Goal: Obtain resource: Download file/media

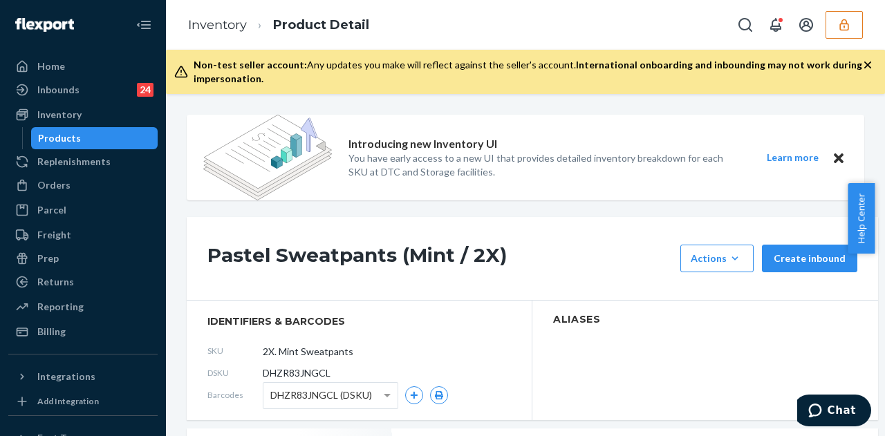
scroll to position [138, 0]
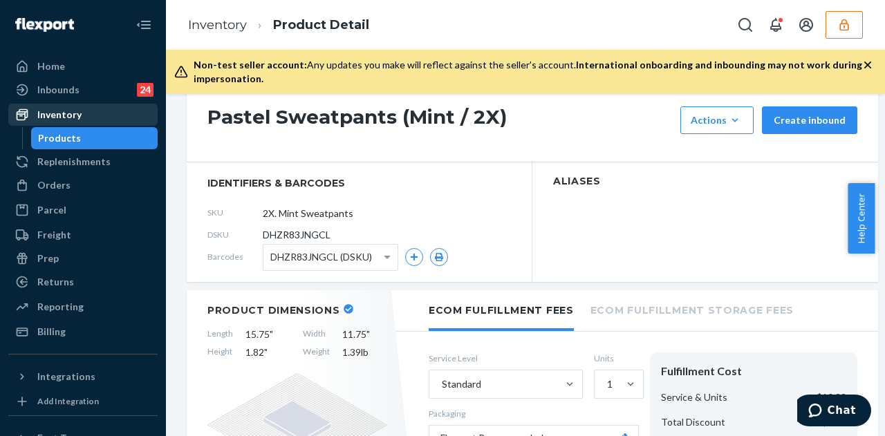
click at [73, 115] on div "Inventory" at bounding box center [59, 115] width 44 height 14
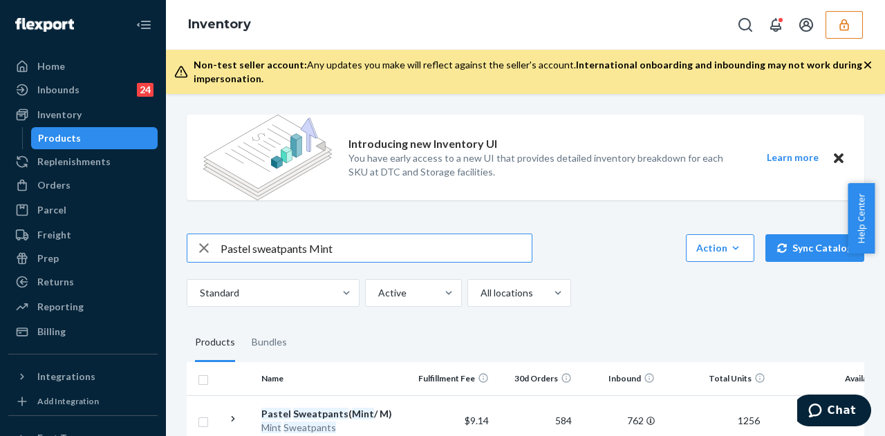
click at [210, 245] on icon "button" at bounding box center [204, 248] width 17 height 28
click at [257, 258] on input "text" at bounding box center [376, 248] width 311 height 28
click at [257, 257] on input "text" at bounding box center [376, 248] width 311 height 28
paste input "DBTKPS8P2SG"
type input "DBTKPS8P2SG"
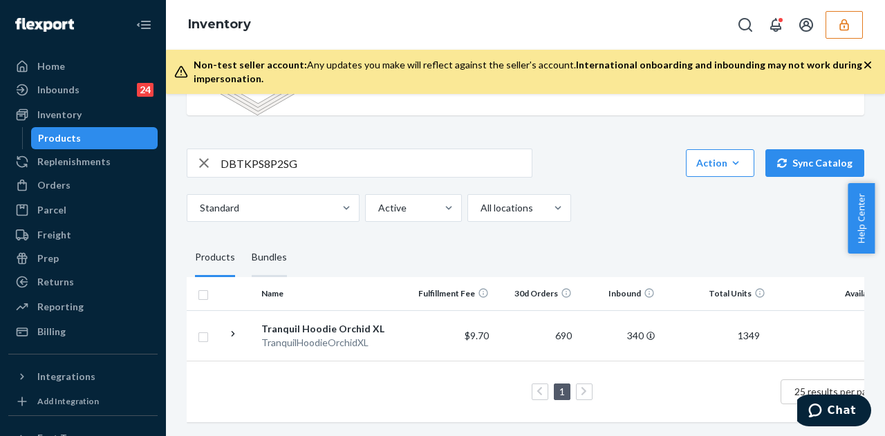
scroll to position [94, 0]
click at [386, 322] on div "Tranquil Hoodie Orchid XL" at bounding box center [333, 329] width 145 height 14
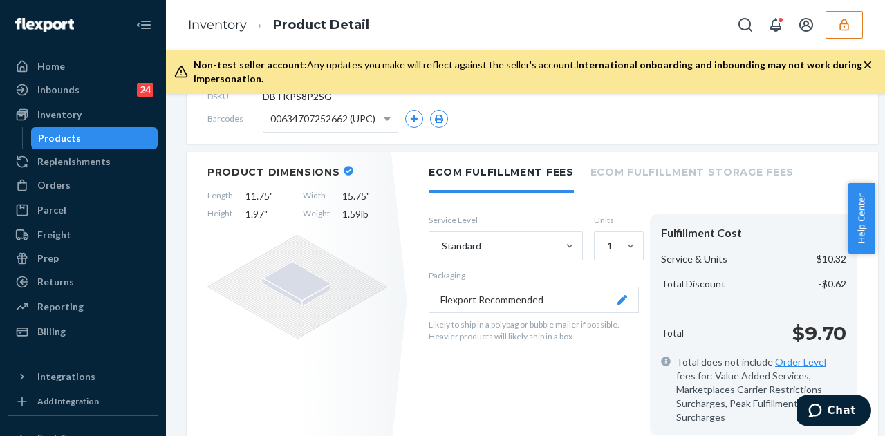
scroll to position [207, 0]
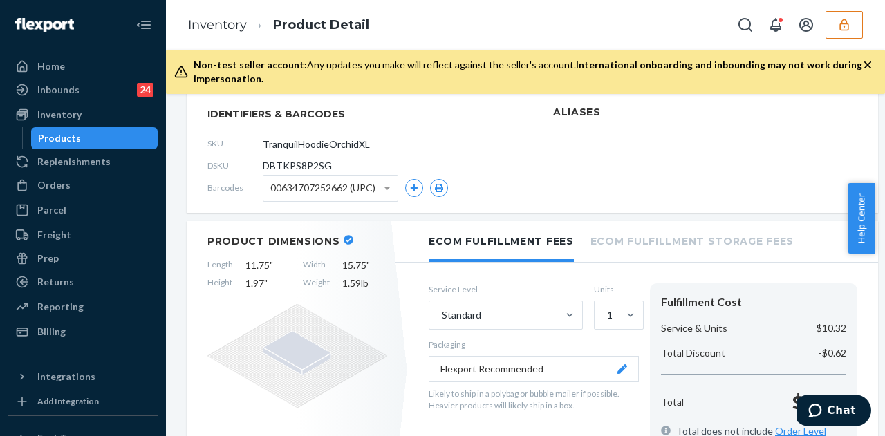
click at [346, 193] on span "00634707252662 (UPC)" at bounding box center [322, 188] width 105 height 24
click at [442, 182] on button "button" at bounding box center [439, 188] width 18 height 18
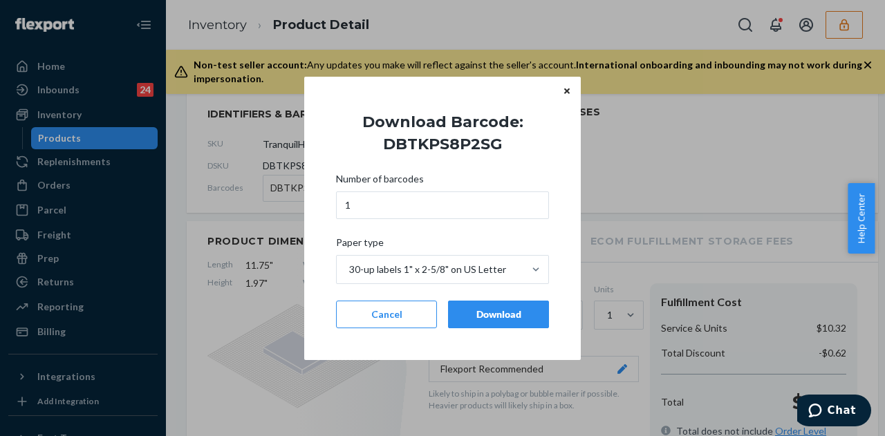
click at [484, 309] on div "Download" at bounding box center [498, 315] width 77 height 14
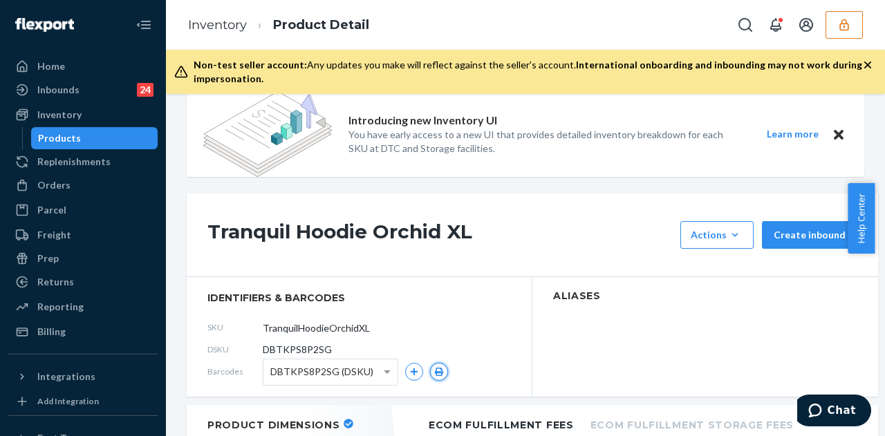
scroll to position [0, 0]
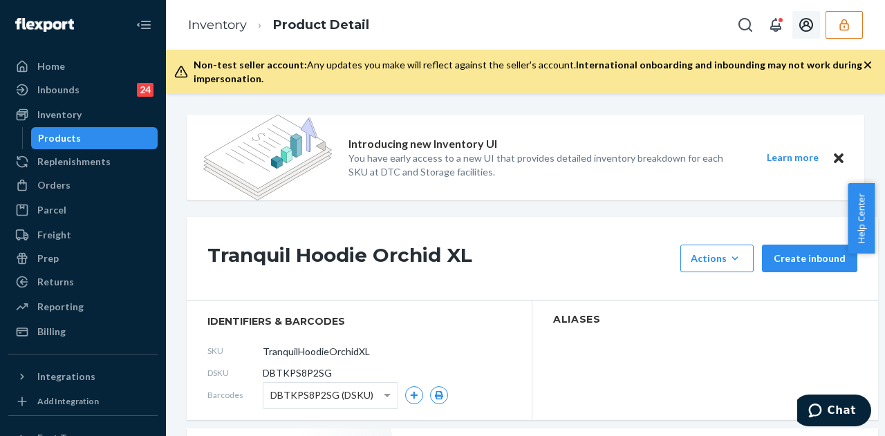
click at [849, 24] on icon "button" at bounding box center [844, 25] width 14 height 14
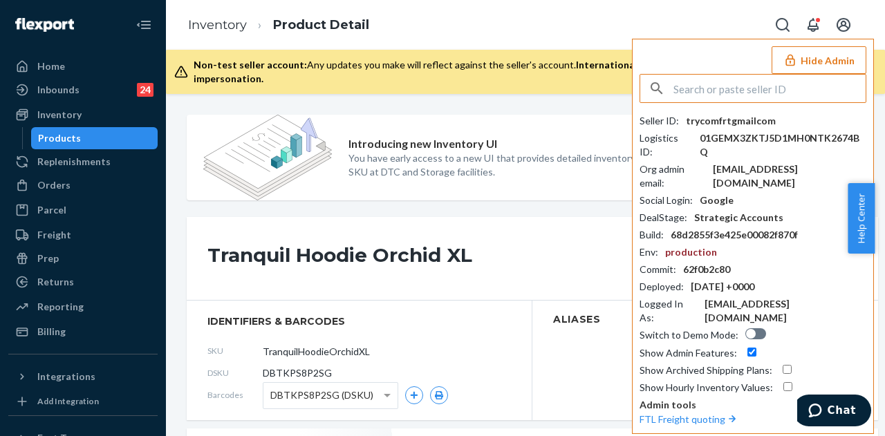
click at [691, 87] on input "text" at bounding box center [769, 89] width 192 height 28
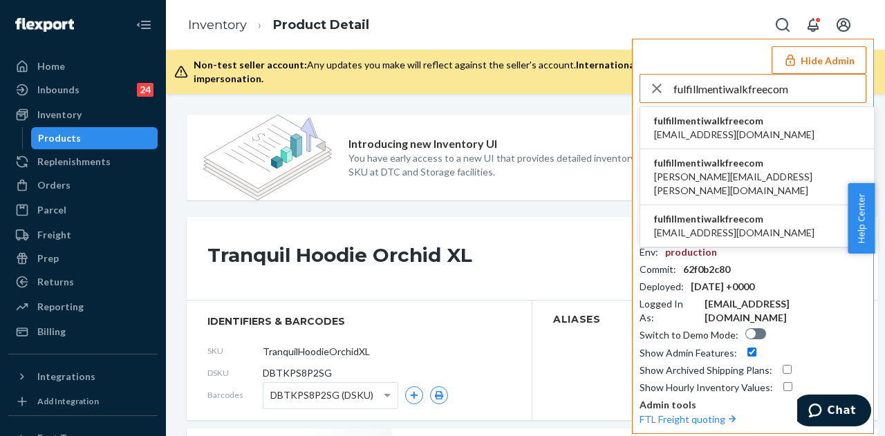
type input "fulfillmentiwalkfreecom"
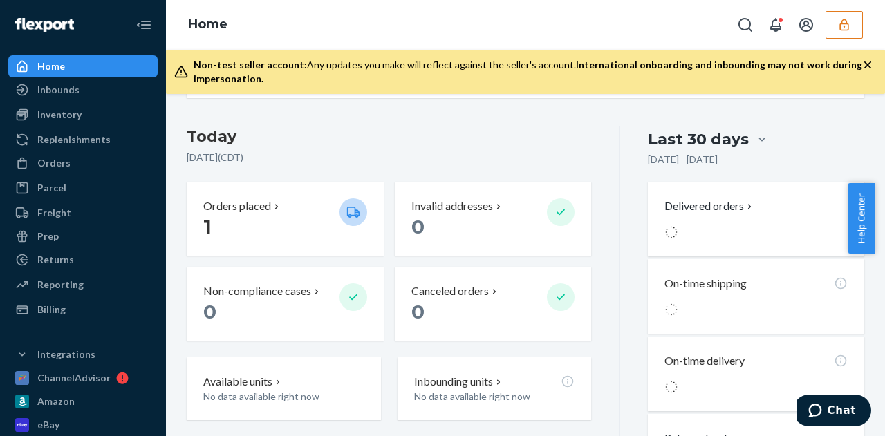
scroll to position [346, 0]
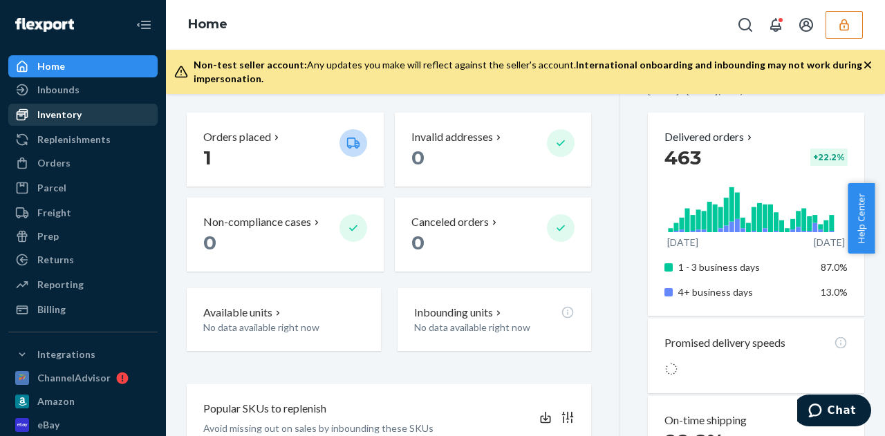
click at [118, 119] on div "Inventory" at bounding box center [83, 114] width 147 height 19
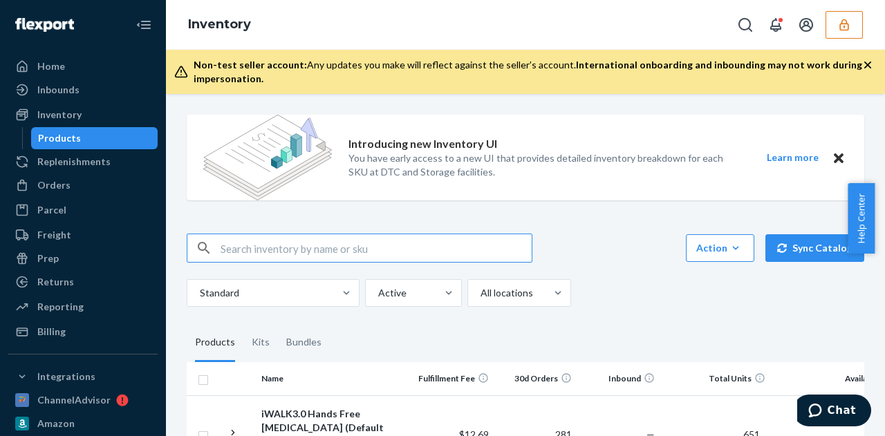
click at [328, 251] on input "text" at bounding box center [376, 248] width 311 height 28
click at [328, 250] on input "text" at bounding box center [376, 248] width 311 height 28
paste input "D5YCXN6ON0H"
click at [221, 250] on input "D5YCXN6ON0H" at bounding box center [376, 248] width 311 height 28
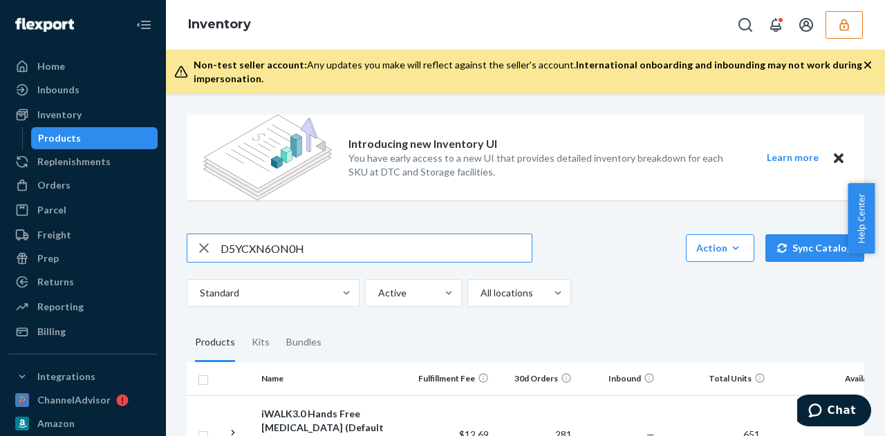
type input "D5YCXN6ON0H"
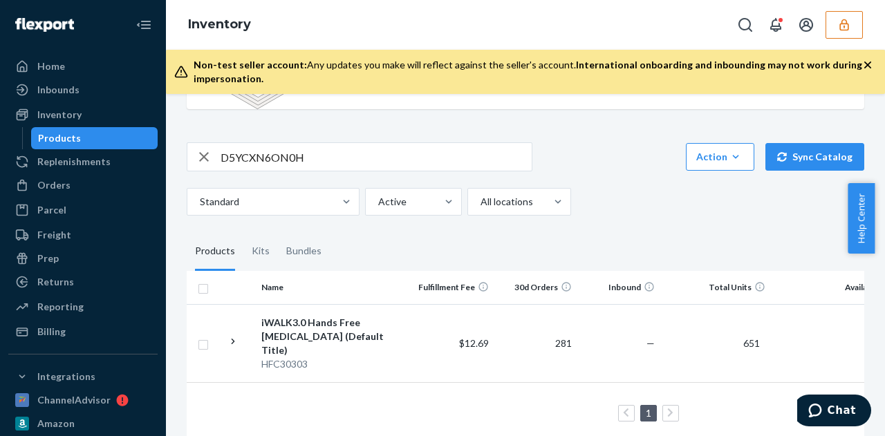
scroll to position [108, 0]
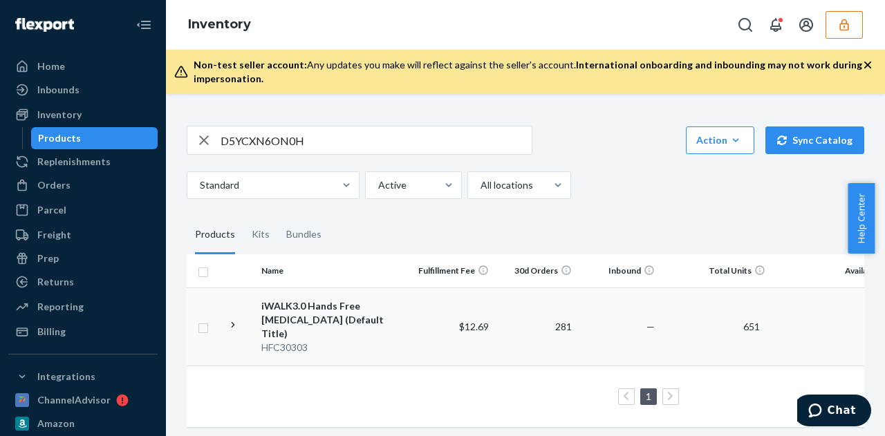
click at [425, 309] on td "$12.69" at bounding box center [452, 327] width 83 height 78
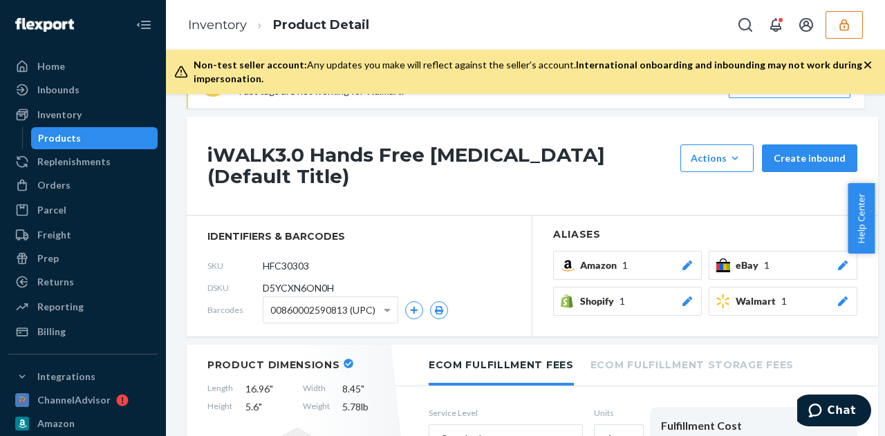
scroll to position [138, 0]
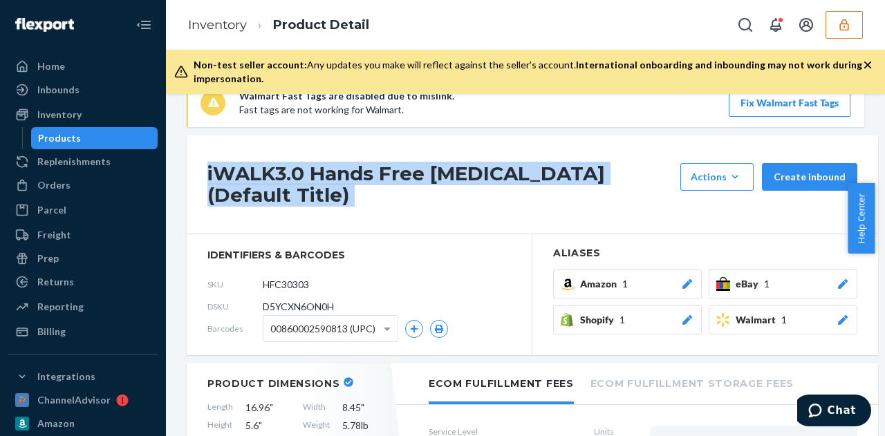
drag, startPoint x: 209, startPoint y: 174, endPoint x: 684, endPoint y: 179, distance: 475.0
click at [684, 179] on div "iWALK3.0 Hands Free Crutch (Default Title) Actions Add components Hide Request …" at bounding box center [532, 185] width 691 height 99
copy div "iWALK3.0 Hands Free Crutch (Default Title)"
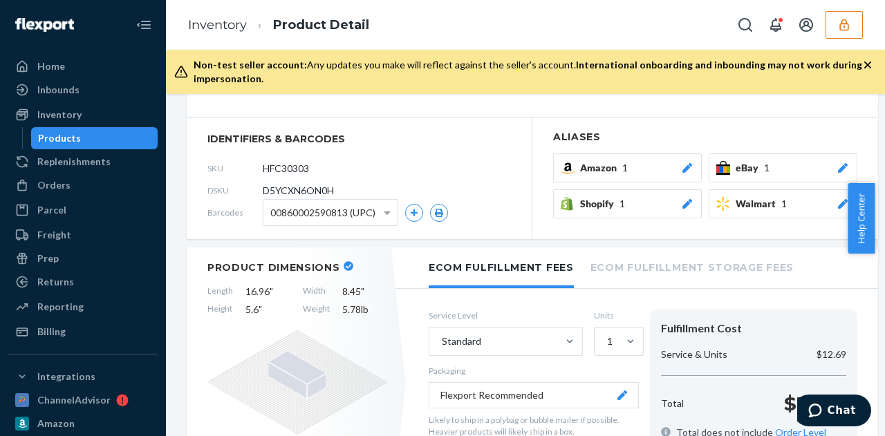
scroll to position [277, 0]
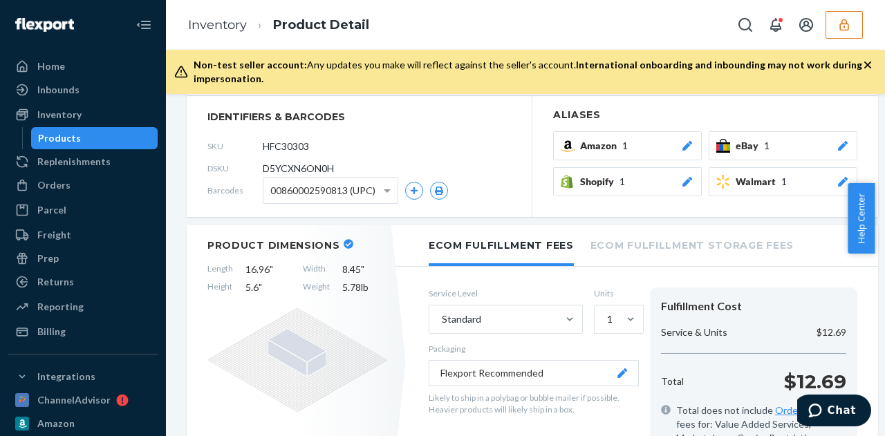
click at [378, 178] on div "00860002590813 (UPC)" at bounding box center [330, 191] width 134 height 26
click at [440, 187] on icon "button" at bounding box center [439, 191] width 8 height 8
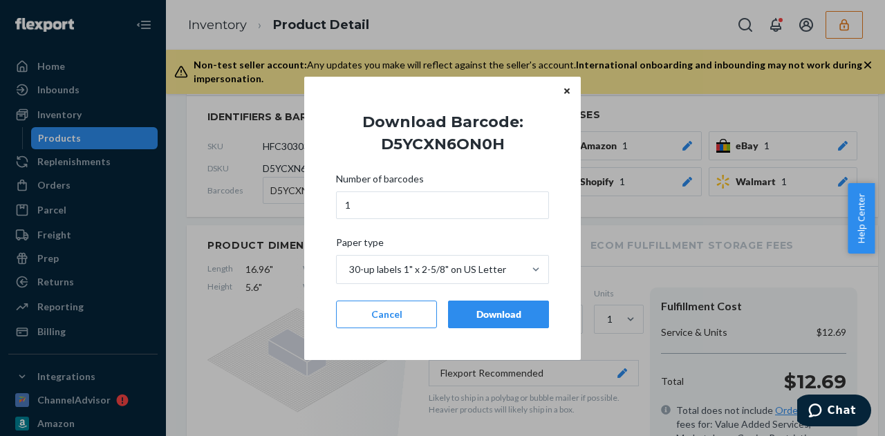
click at [527, 311] on div "Download" at bounding box center [498, 315] width 77 height 14
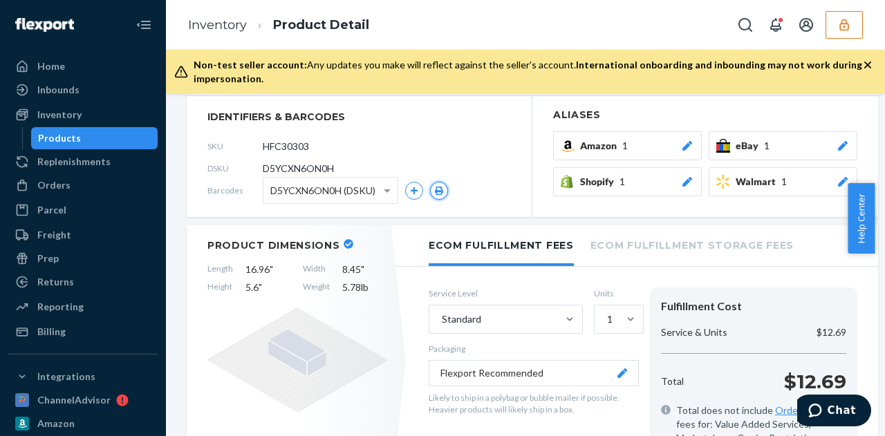
click at [437, 187] on icon "button" at bounding box center [439, 191] width 8 height 8
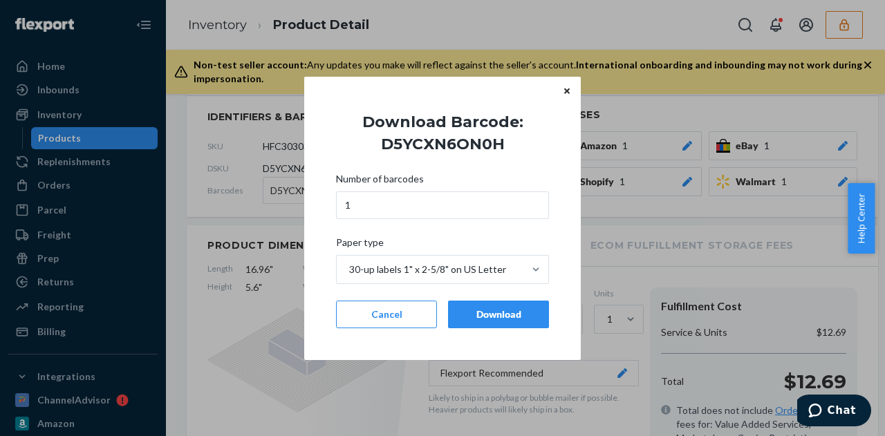
click at [502, 319] on div "Download" at bounding box center [498, 315] width 77 height 14
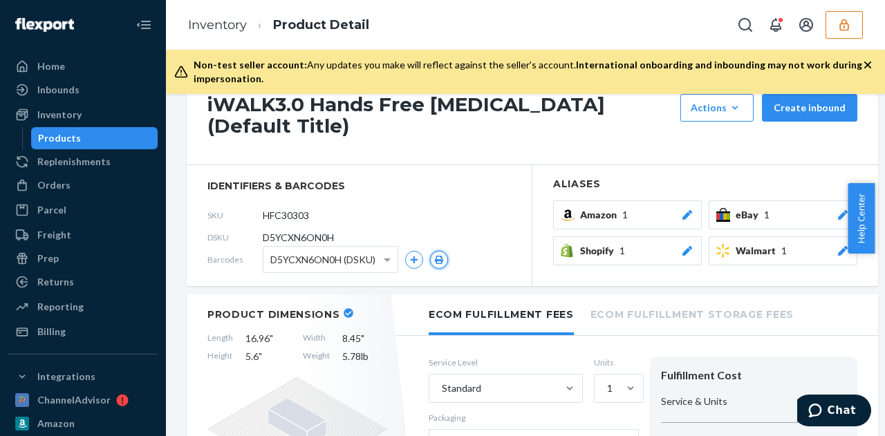
scroll to position [0, 0]
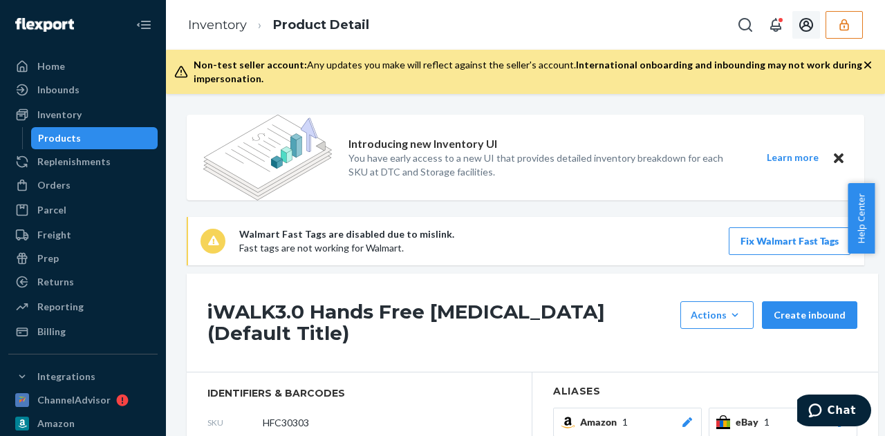
click at [852, 25] on button "button" at bounding box center [844, 25] width 37 height 28
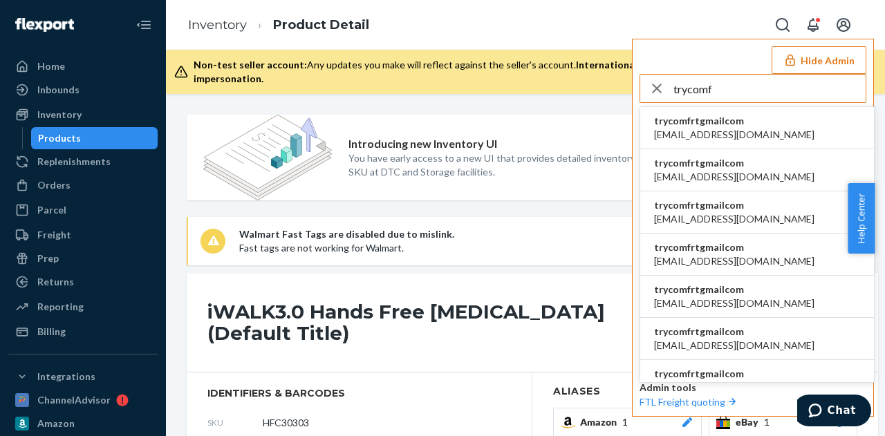
type input "trycomf"
click at [754, 129] on li "trycomfrtgmailcom abby@sh-shc.com" at bounding box center [757, 128] width 234 height 42
